Goal: Task Accomplishment & Management: Manage account settings

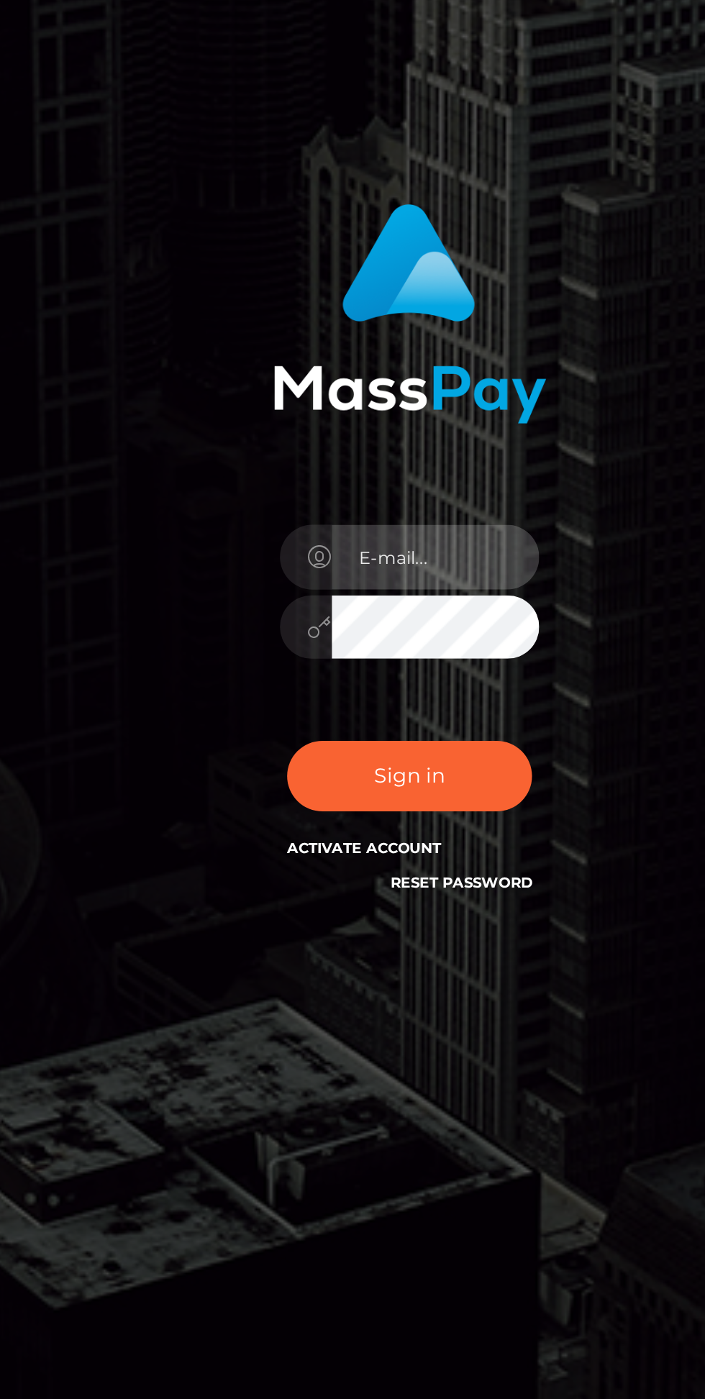
click at [347, 711] on input "email" at bounding box center [366, 695] width 104 height 32
type input "[EMAIL_ADDRESS][DOMAIN_NAME]"
click at [291, 787] on button "Sign in" at bounding box center [352, 804] width 122 height 35
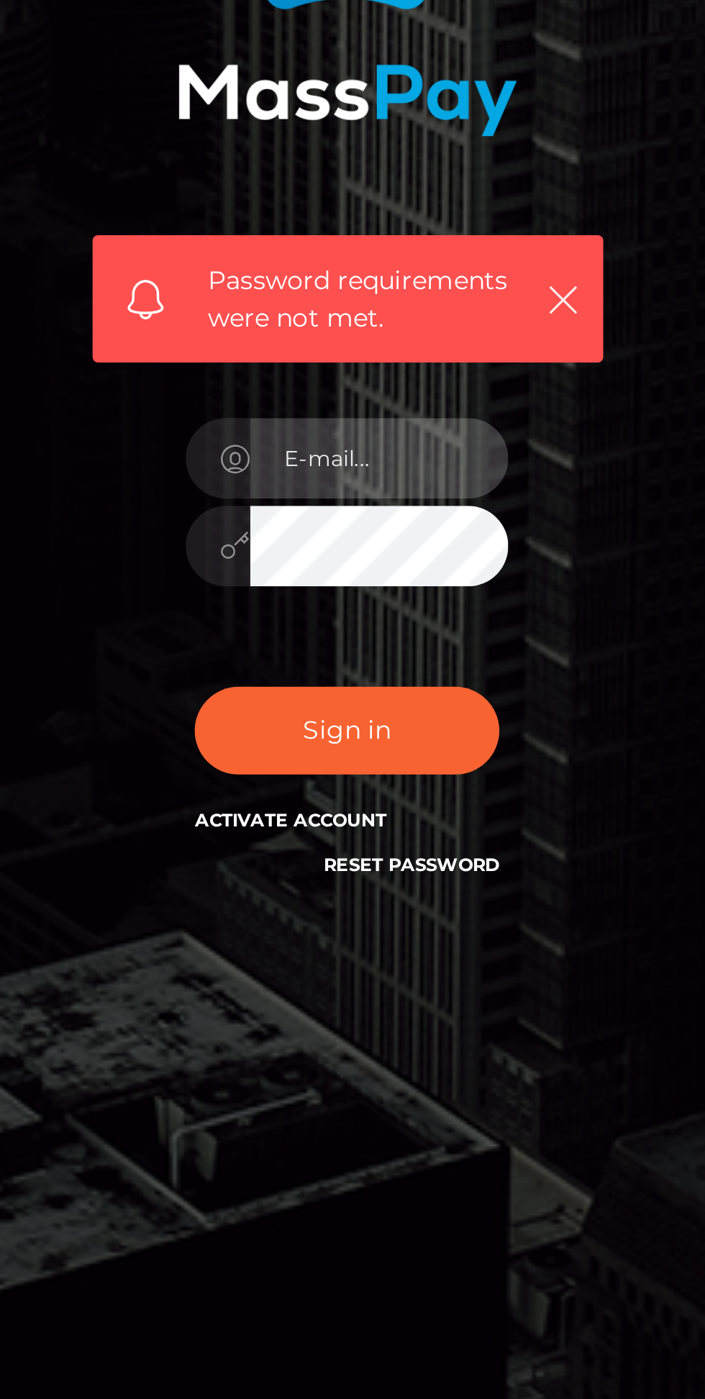
click at [333, 742] on input "email" at bounding box center [366, 726] width 104 height 32
type input "[EMAIL_ADDRESS][DOMAIN_NAME]"
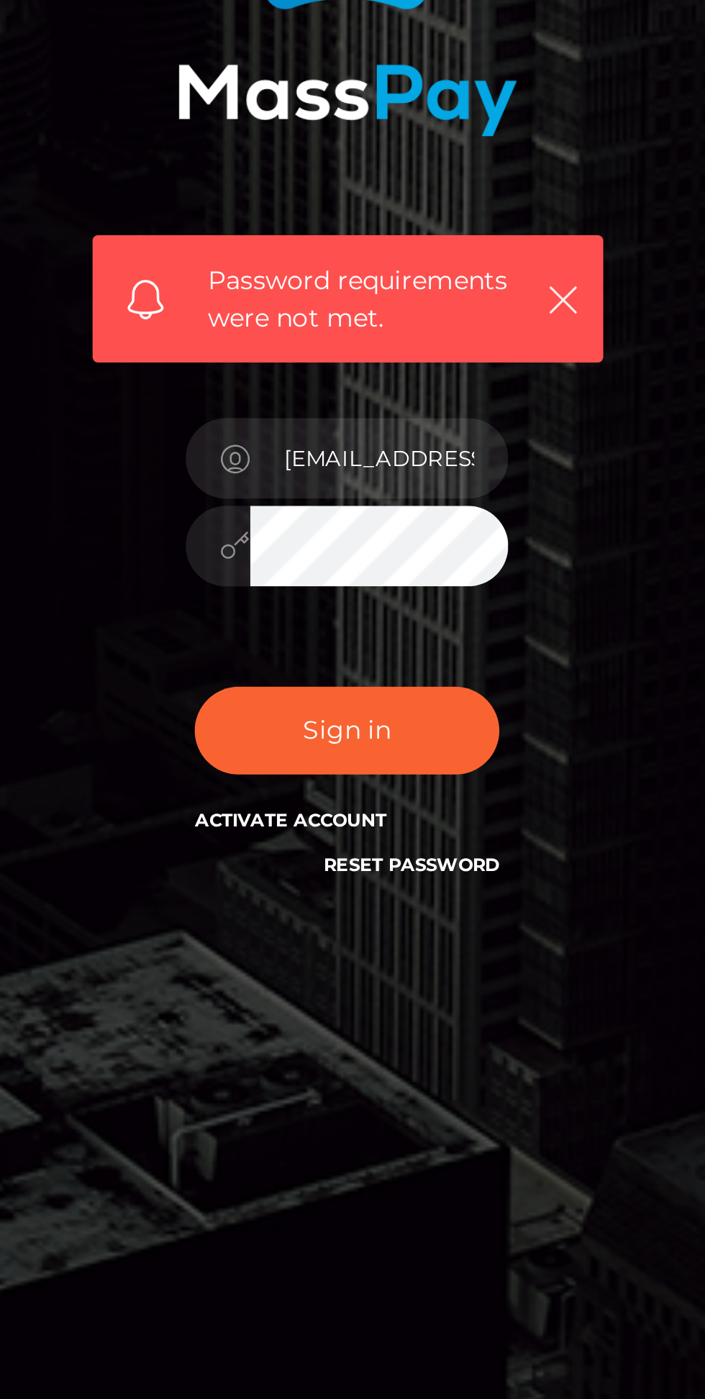
click at [291, 818] on button "Sign in" at bounding box center [352, 835] width 122 height 35
